Goal: Task Accomplishment & Management: Manage account settings

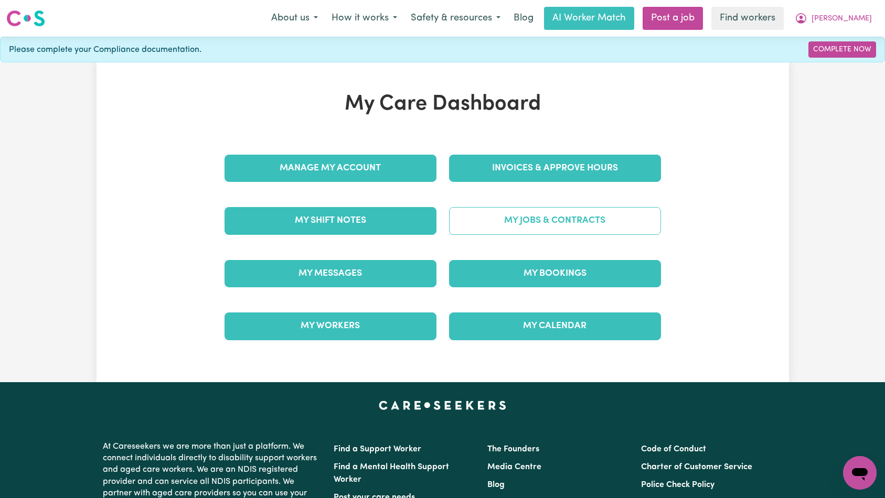
click at [520, 209] on link "My Jobs & Contracts" at bounding box center [555, 220] width 212 height 27
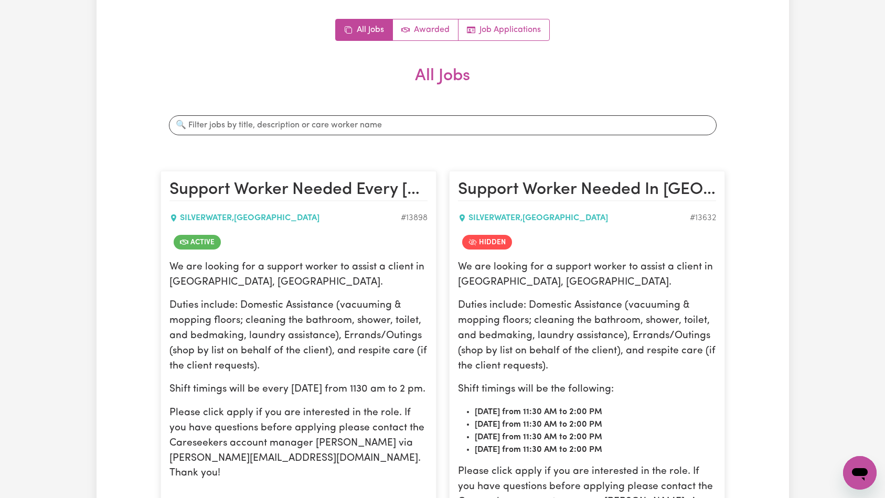
scroll to position [282, 0]
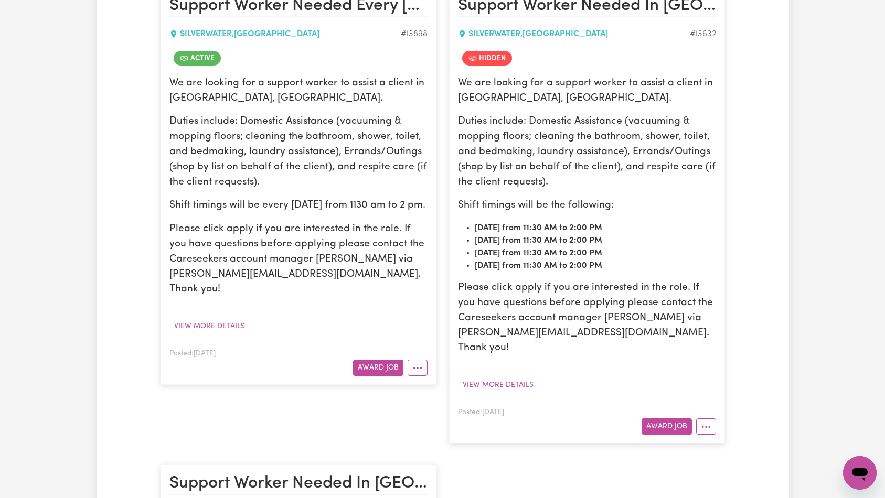
drag, startPoint x: 424, startPoint y: 368, endPoint x: 428, endPoint y: 376, distance: 9.6
click at [424, 368] on button "More options" at bounding box center [417, 368] width 20 height 16
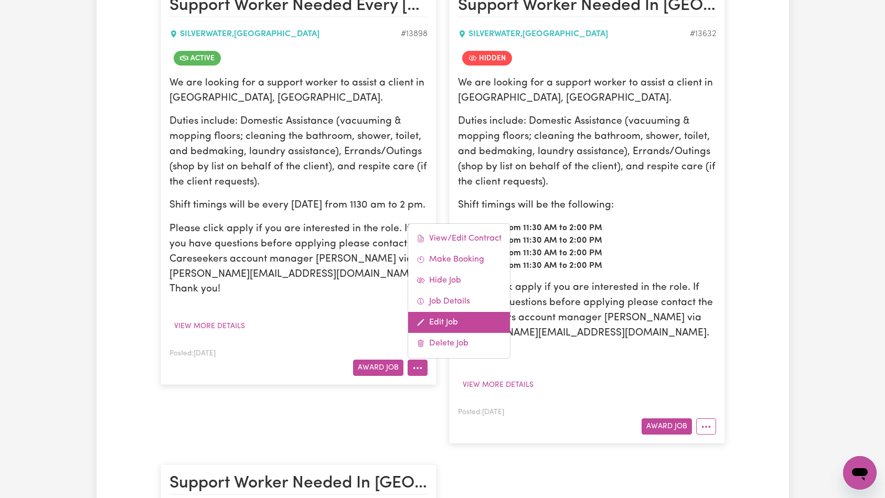
click at [458, 323] on link "Edit Job" at bounding box center [459, 322] width 102 height 21
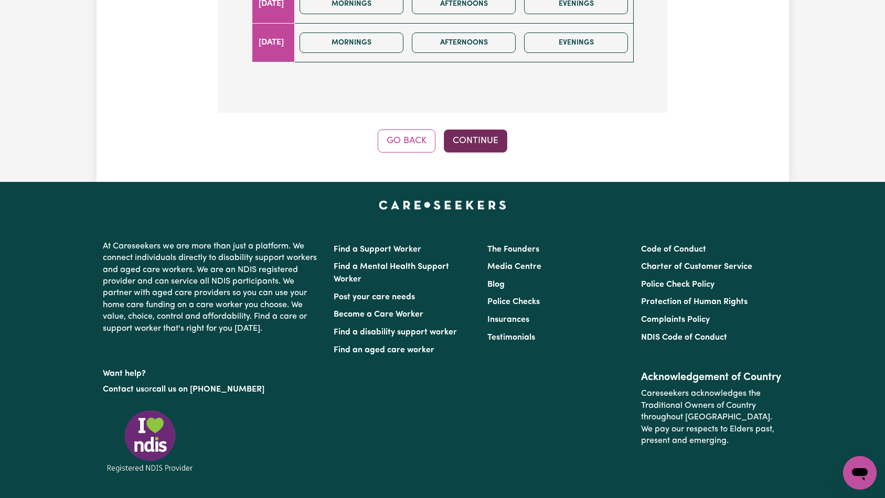
click at [472, 130] on button "Continue" at bounding box center [475, 141] width 63 height 23
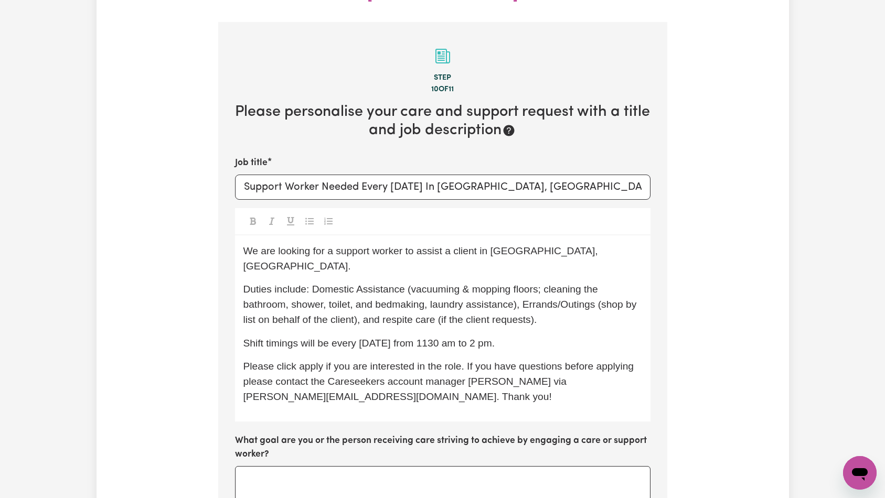
scroll to position [416, 0]
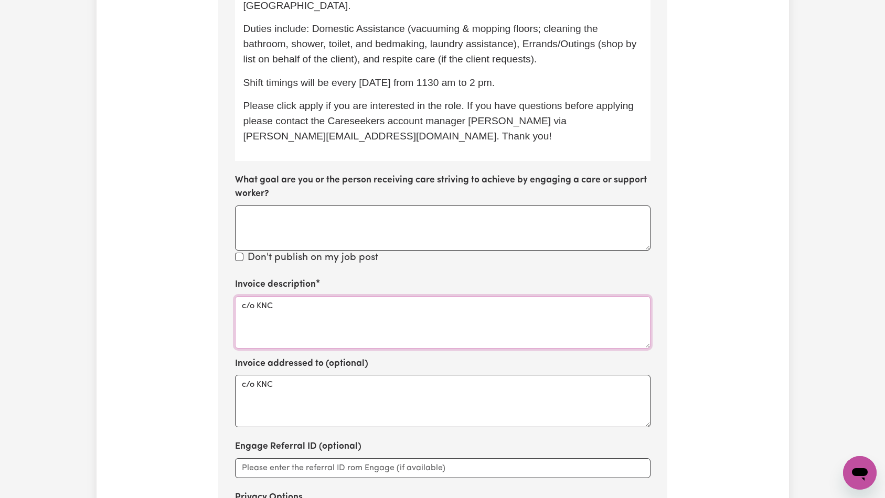
click at [419, 296] on textarea "c/o KNC" at bounding box center [442, 322] width 415 height 52
paste textarea "Domestic support and Social Support"
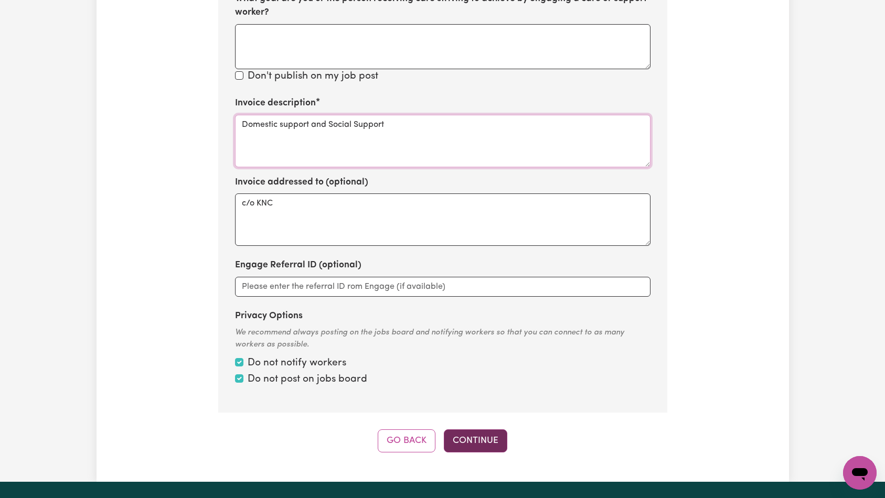
type textarea "Domestic support and Social Support"
click at [458, 429] on button "Continue" at bounding box center [475, 440] width 63 height 23
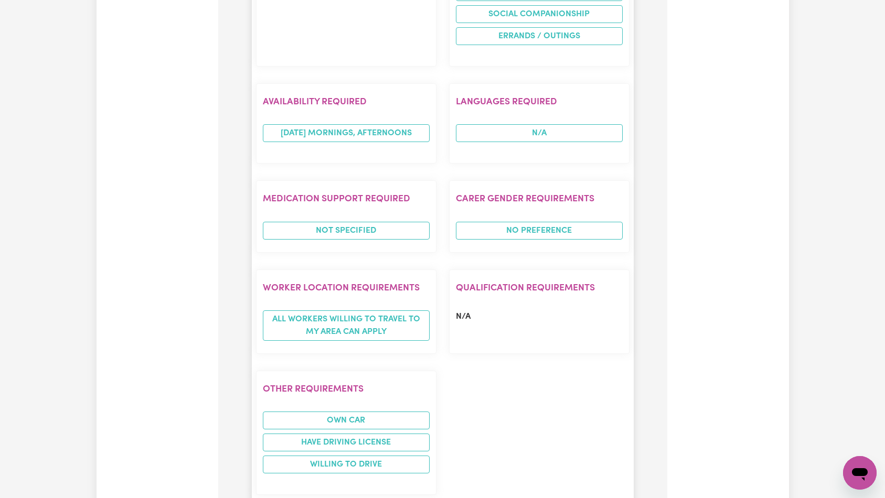
scroll to position [1111, 0]
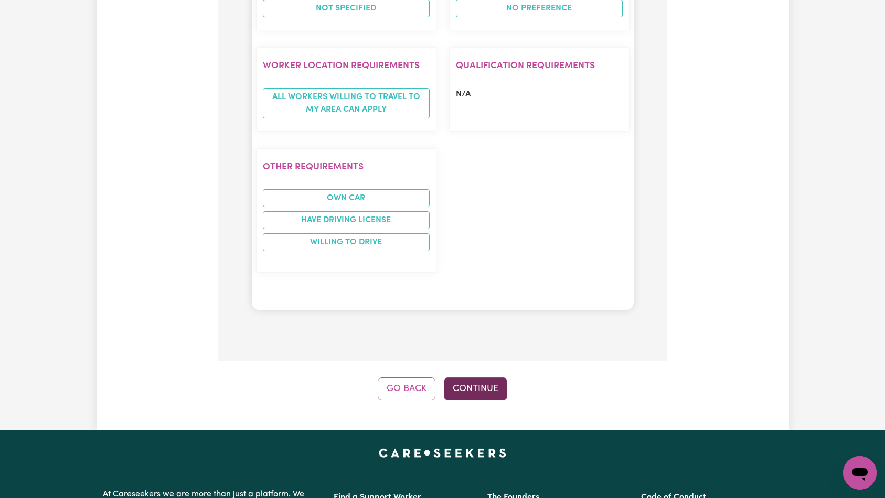
click at [489, 378] on button "Continue" at bounding box center [475, 389] width 63 height 23
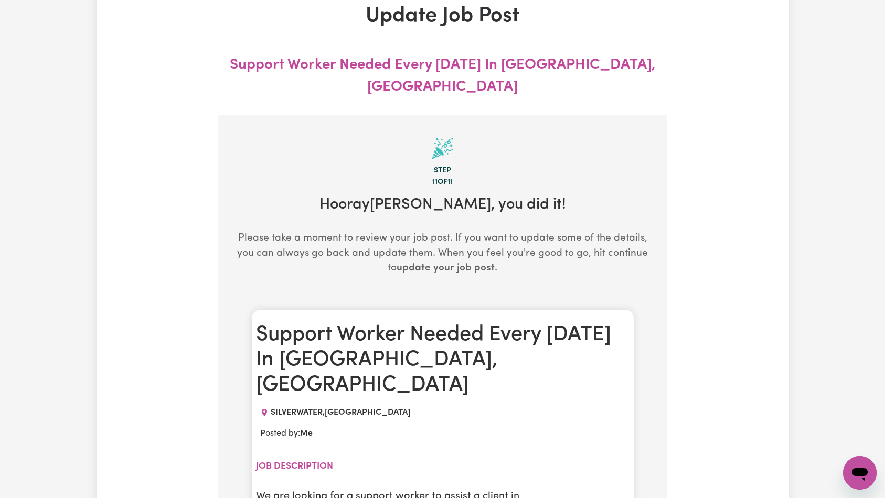
scroll to position [0, 0]
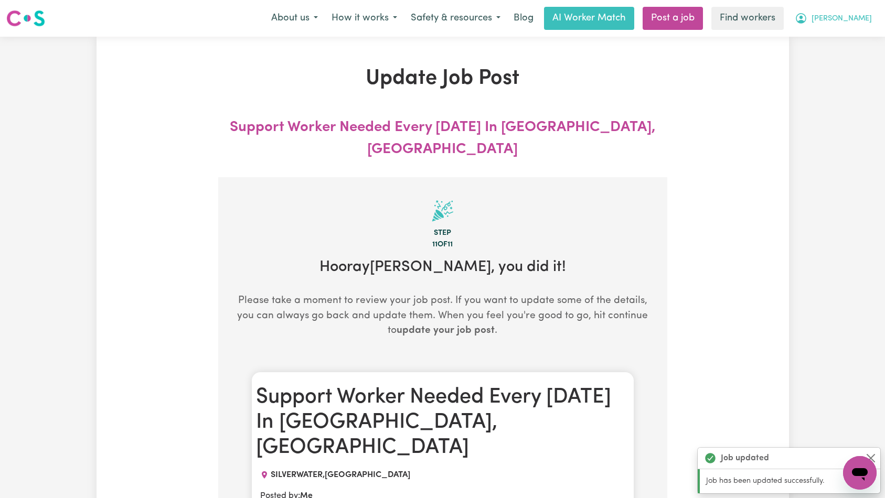
click at [847, 27] on button "[PERSON_NAME]" at bounding box center [833, 18] width 91 height 22
click at [843, 57] on link "Logout" at bounding box center [836, 60] width 83 height 20
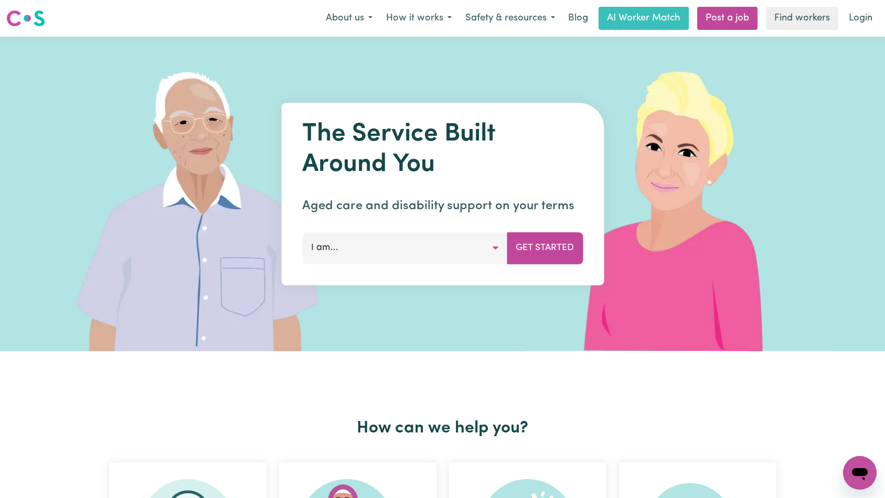
click at [862, 5] on nav "Menu About us How it works Safety & resources Blog AI Worker Match Post a job F…" at bounding box center [442, 18] width 885 height 37
click at [867, 19] on link "Login" at bounding box center [860, 18] width 36 height 23
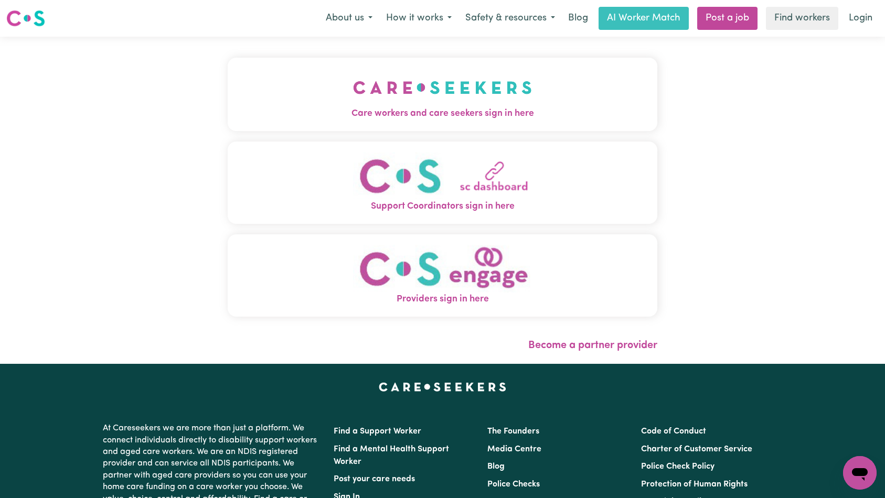
click at [245, 112] on span "Care workers and care seekers sign in here" at bounding box center [443, 114] width 430 height 14
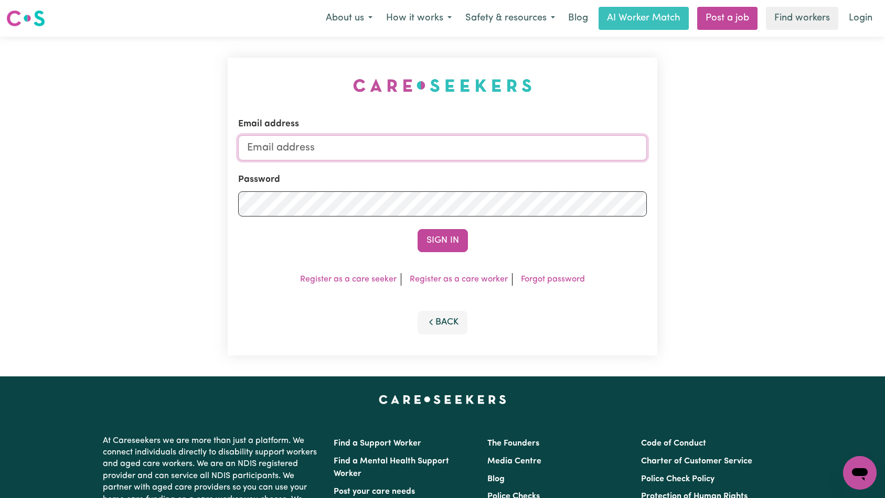
click at [469, 151] on input "Email address" at bounding box center [442, 147] width 409 height 25
type input "[EMAIL_ADDRESS][DOMAIN_NAME]"
click at [448, 240] on button "Sign In" at bounding box center [442, 240] width 50 height 23
